Goal: Task Accomplishment & Management: Use online tool/utility

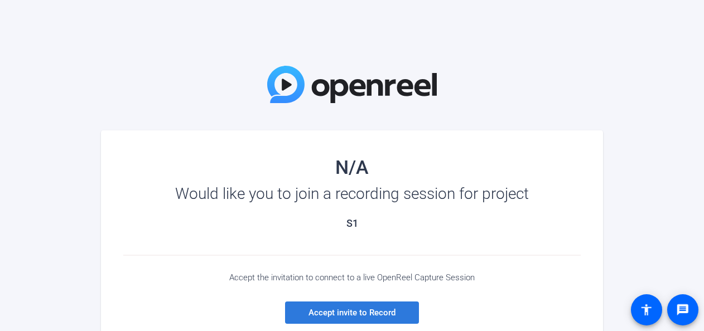
click at [391, 315] on span "Accept invite to Record" at bounding box center [352, 313] width 87 height 10
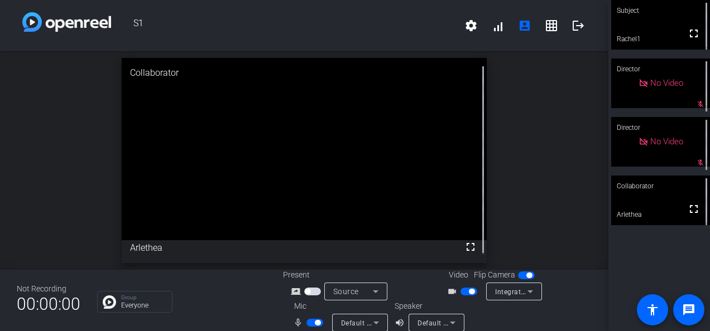
click at [310, 292] on span "button" at bounding box center [312, 292] width 17 height 8
click at [314, 291] on span "button" at bounding box center [315, 292] width 6 height 6
click at [306, 292] on span "button" at bounding box center [308, 292] width 6 height 6
click at [313, 292] on span "button" at bounding box center [315, 292] width 6 height 6
click at [305, 292] on span "button" at bounding box center [308, 292] width 6 height 6
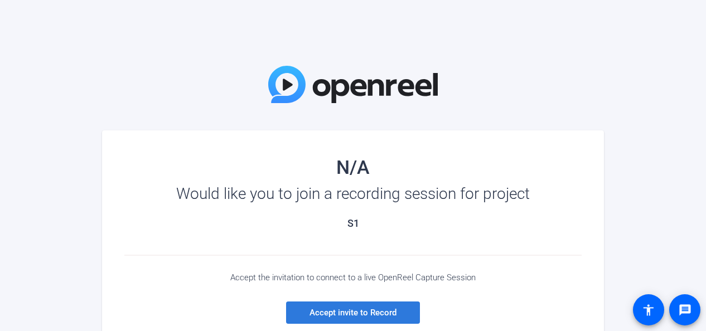
click at [345, 317] on span "Accept invite to Record" at bounding box center [353, 313] width 87 height 10
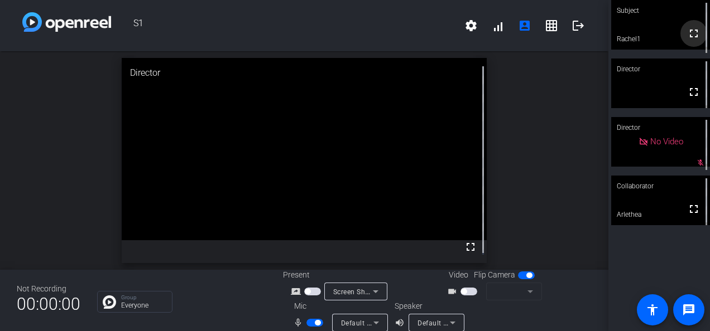
click at [345, 40] on mat-icon "fullscreen" at bounding box center [693, 33] width 13 height 13
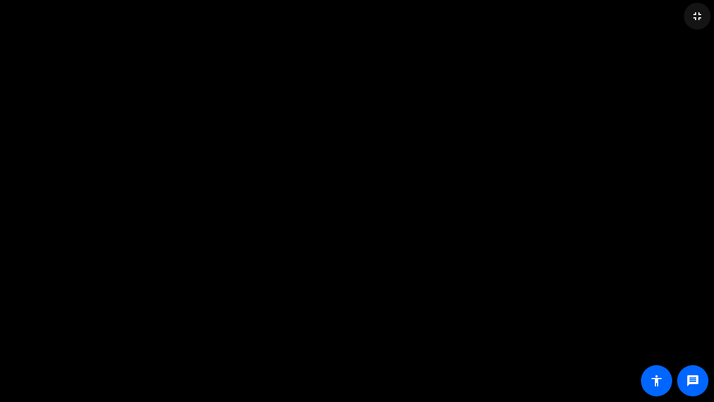
click at [345, 15] on mat-icon "fullscreen_exit" at bounding box center [697, 15] width 13 height 13
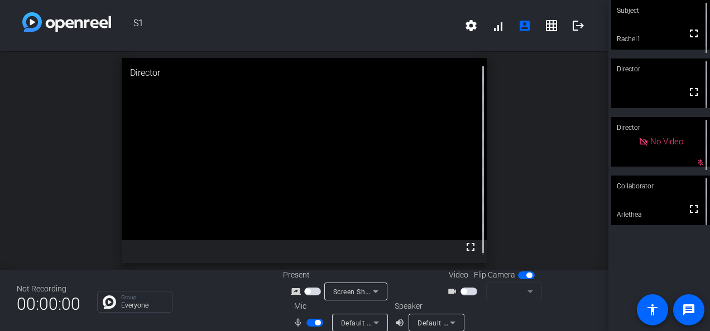
click at [345, 292] on span "button" at bounding box center [464, 292] width 6 height 6
click at [345, 290] on span "button" at bounding box center [472, 292] width 6 height 6
click at [315, 321] on span "button" at bounding box center [318, 323] width 6 height 6
click at [312, 321] on span "button" at bounding box center [314, 323] width 17 height 8
click at [315, 321] on span "button" at bounding box center [318, 323] width 6 height 6
